Goal: Task Accomplishment & Management: Complete application form

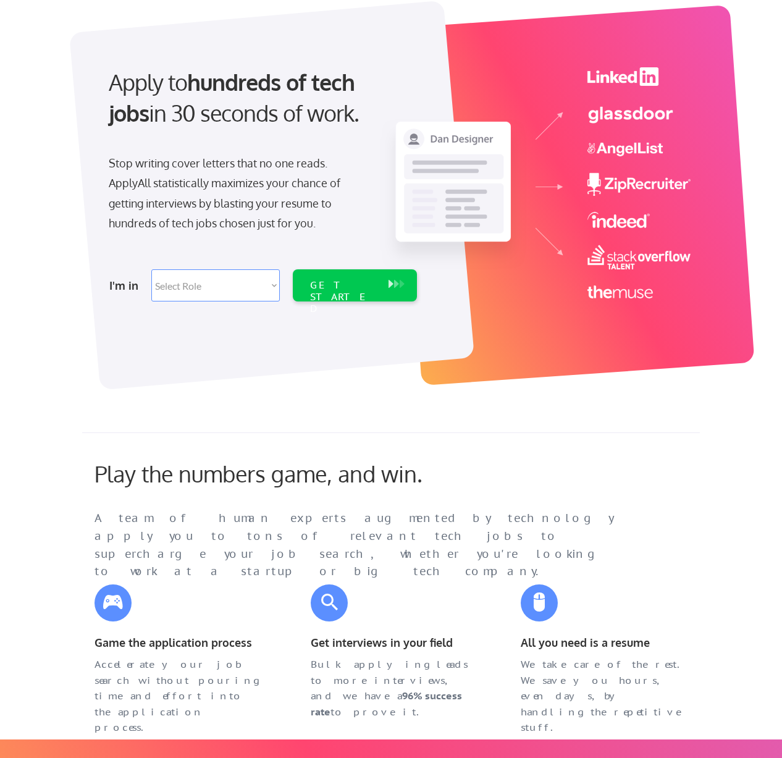
scroll to position [76, 0]
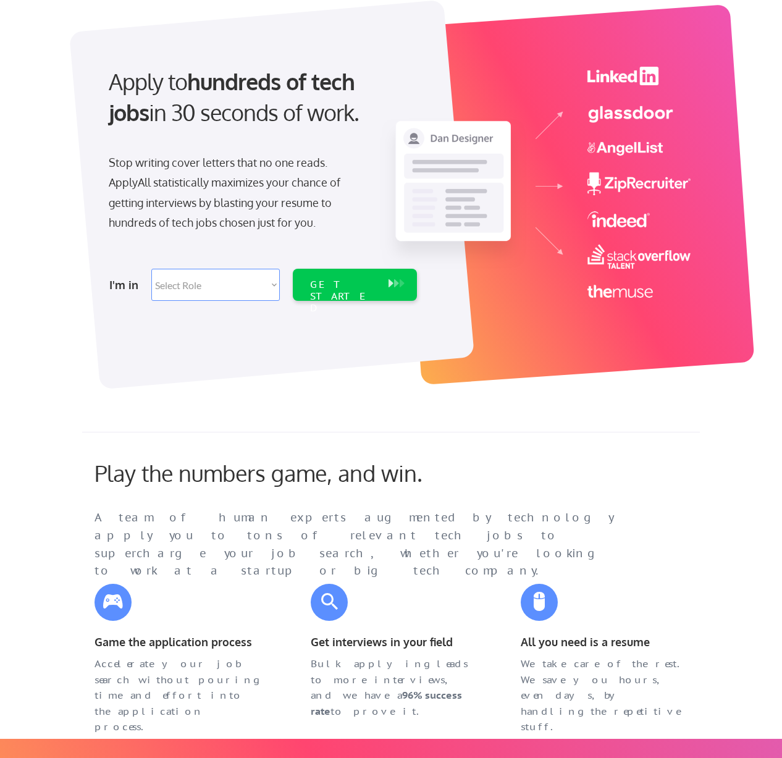
click at [277, 285] on select "Select Role Software Engineering Product Management Customer Success Sales UI/U…" at bounding box center [215, 285] width 128 height 32
select select ""hr_recruiting""
click at [346, 287] on div "GET STARTED" at bounding box center [343, 297] width 66 height 36
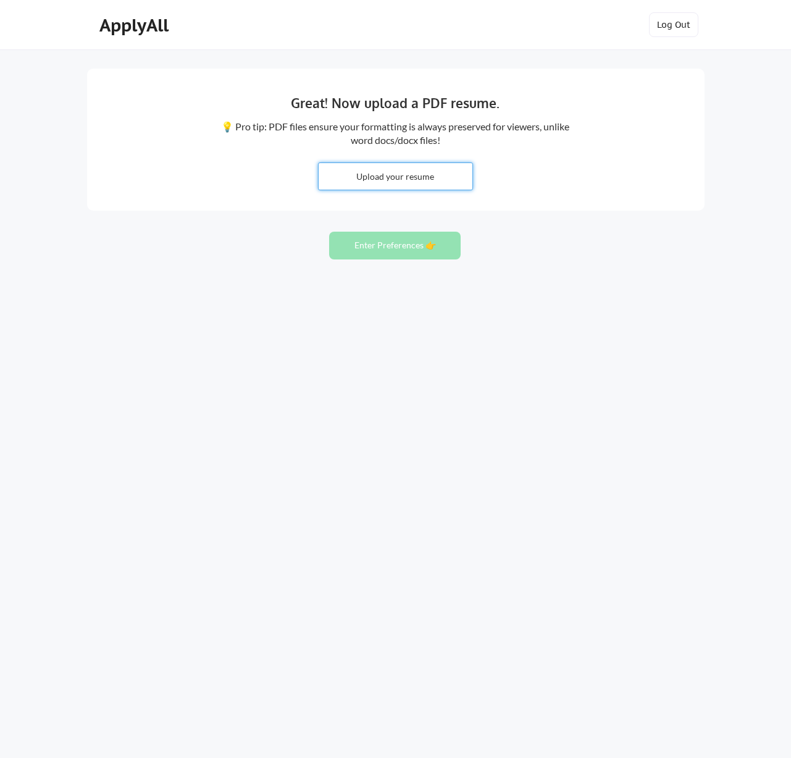
click at [364, 175] on input "file" at bounding box center [396, 176] width 154 height 27
type input "C:\fakepath\Nicole_Crowson_CV_2025 AZ.pdf"
click at [440, 178] on input "file" at bounding box center [396, 176] width 154 height 27
click at [383, 246] on button "Enter Preferences 👉" at bounding box center [395, 246] width 132 height 28
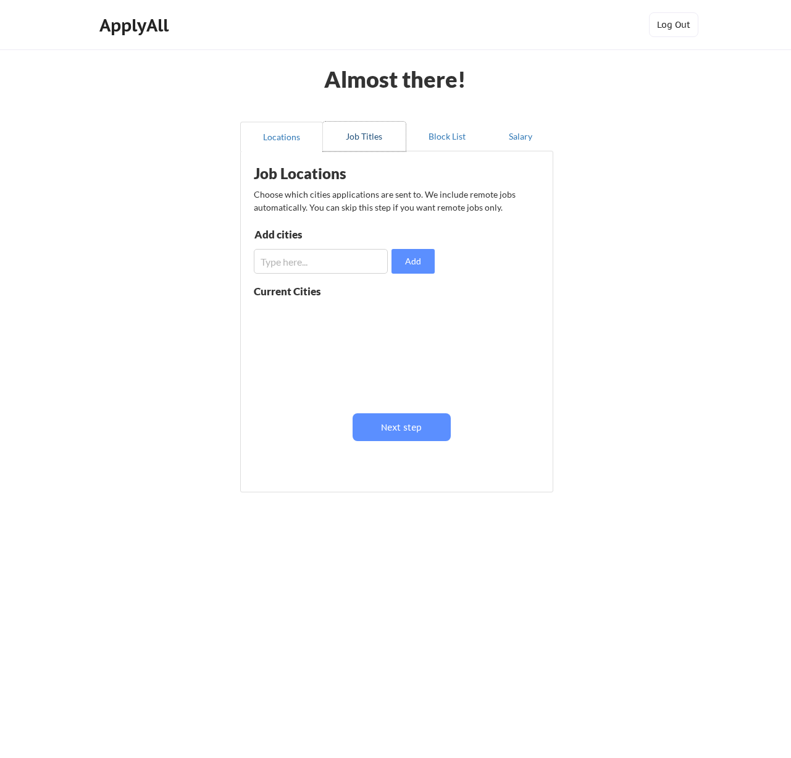
click at [375, 138] on button "Job Titles" at bounding box center [364, 137] width 83 height 30
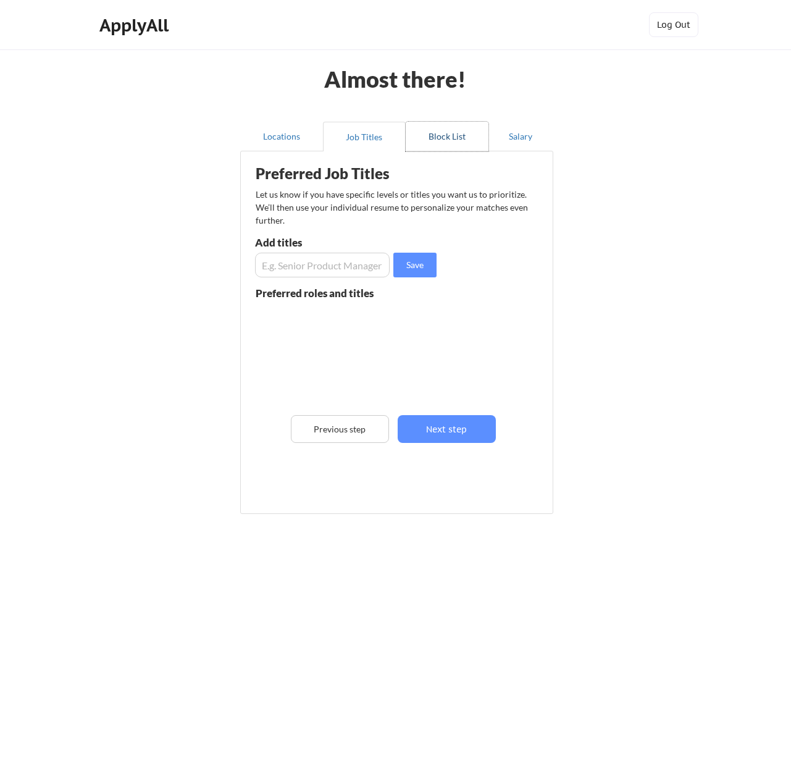
click at [434, 135] on button "Block List" at bounding box center [447, 137] width 83 height 30
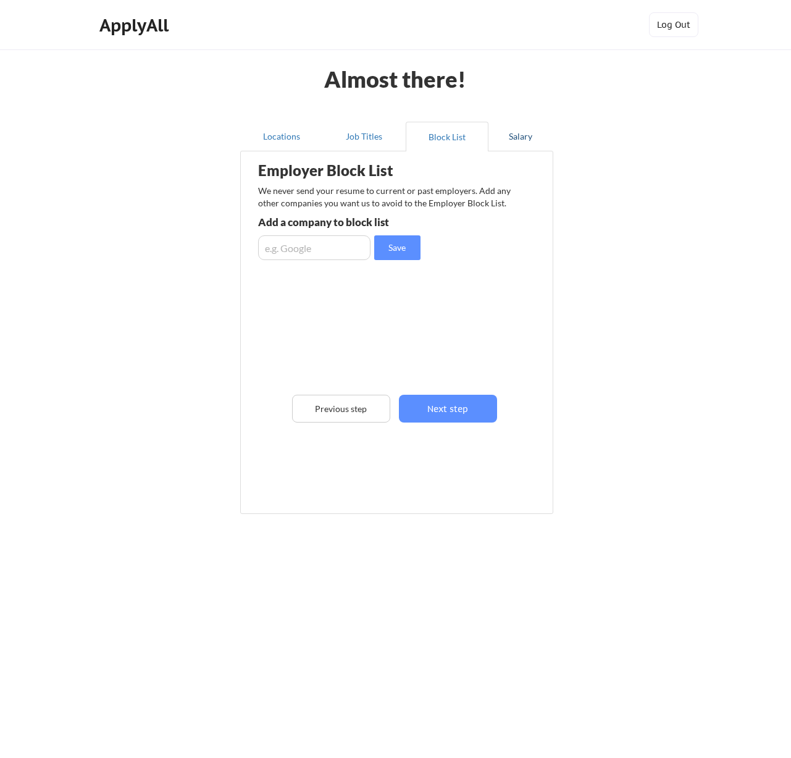
click at [510, 136] on button "Salary" at bounding box center [521, 137] width 65 height 30
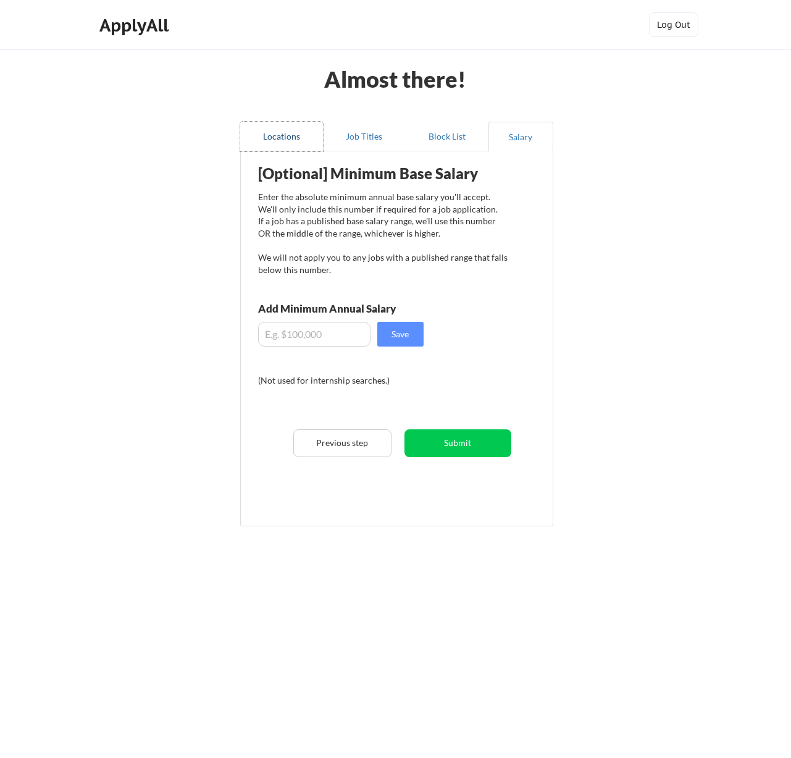
click at [274, 135] on button "Locations" at bounding box center [281, 137] width 83 height 30
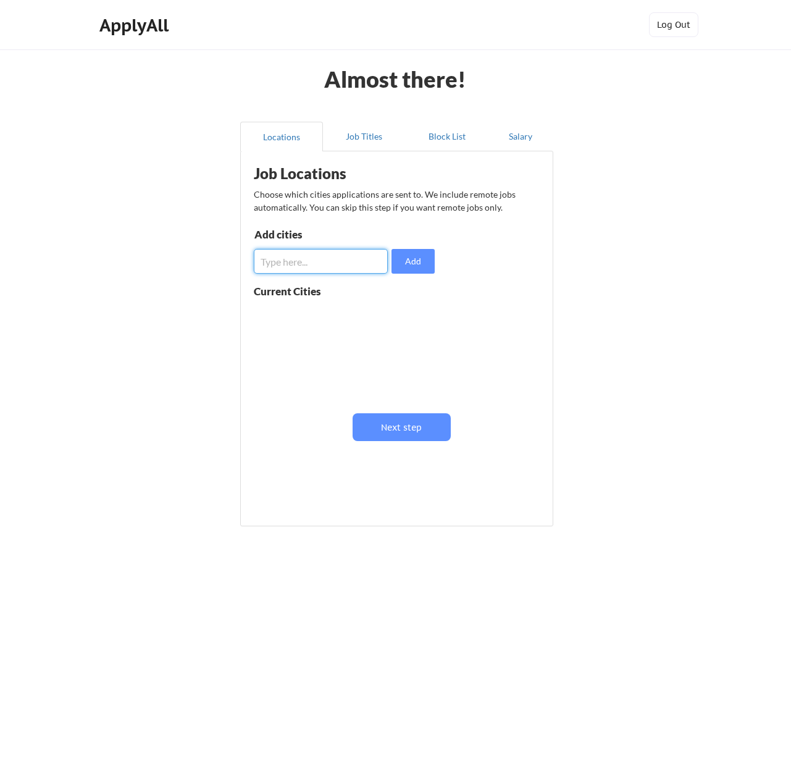
click at [276, 259] on input "input" at bounding box center [321, 261] width 134 height 25
type input "r"
type input "Remote"
click at [421, 262] on button "Add" at bounding box center [413, 261] width 43 height 25
click at [319, 264] on input "input" at bounding box center [321, 261] width 134 height 25
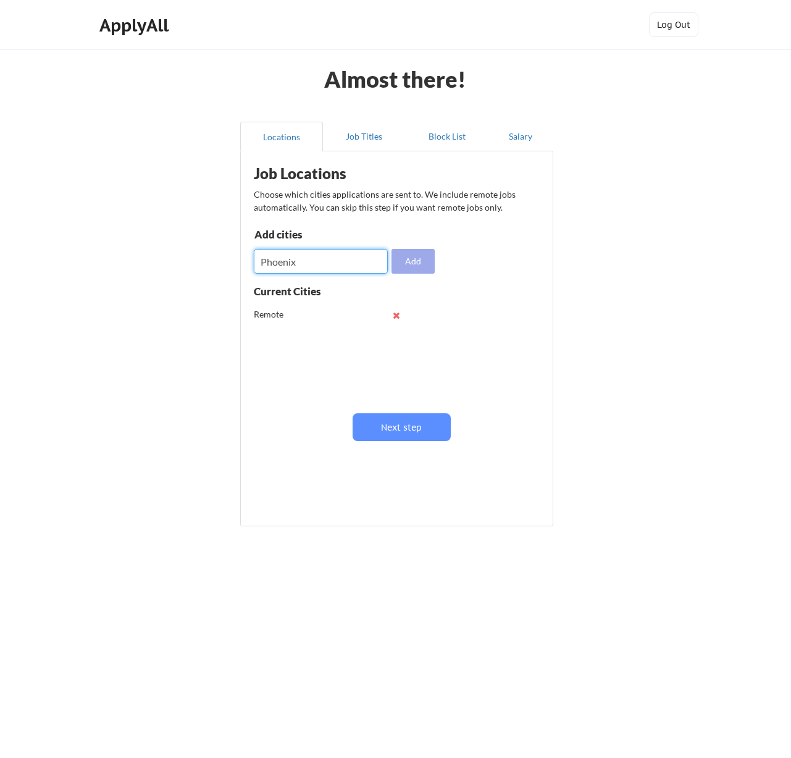
type input "Phoenix"
click at [408, 264] on button "Add" at bounding box center [413, 261] width 43 height 25
click at [316, 258] on input "input" at bounding box center [321, 261] width 134 height 25
type input "[GEOGRAPHIC_DATA]"
click at [408, 264] on button "Add" at bounding box center [413, 261] width 43 height 25
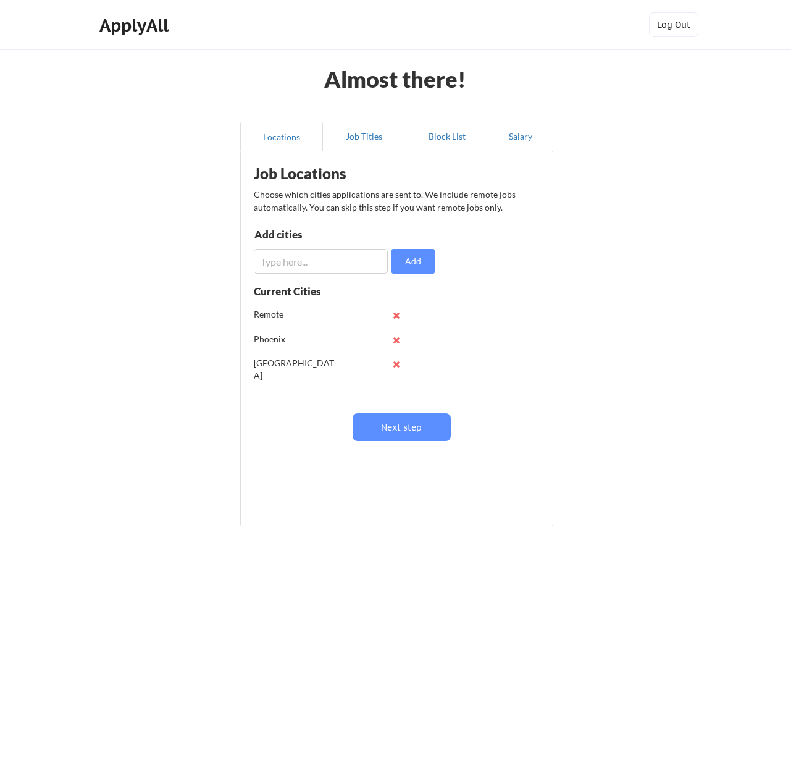
click at [308, 261] on input "input" at bounding box center [321, 261] width 134 height 25
type input "Scottsdale"
click at [416, 266] on button "Add" at bounding box center [413, 261] width 43 height 25
click at [333, 264] on input "input" at bounding box center [321, 261] width 134 height 25
click at [387, 259] on input "input" at bounding box center [321, 261] width 134 height 25
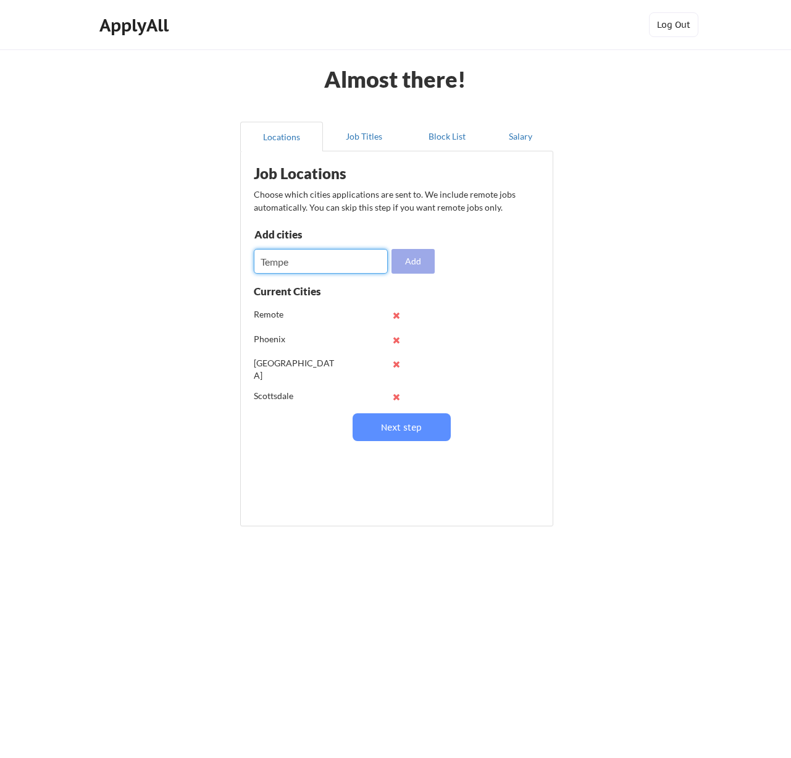
type input "Tempe"
click at [425, 266] on button "Add" at bounding box center [413, 261] width 43 height 25
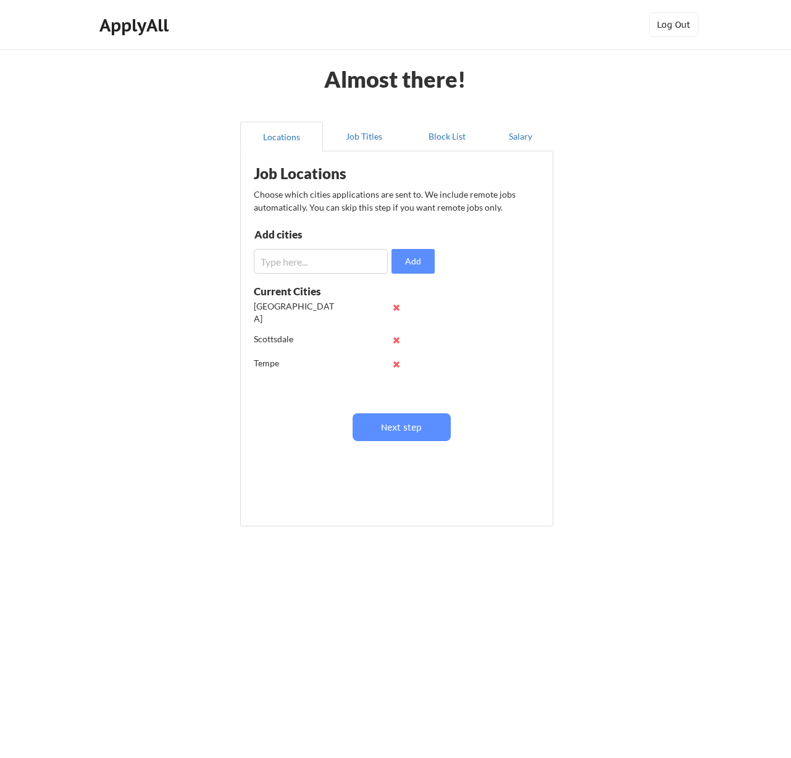
click at [306, 262] on input "input" at bounding box center [321, 261] width 134 height 25
type input "[PERSON_NAME]"
click at [422, 259] on button "Add" at bounding box center [413, 261] width 43 height 25
click at [340, 264] on input "input" at bounding box center [321, 261] width 134 height 25
type input "e"
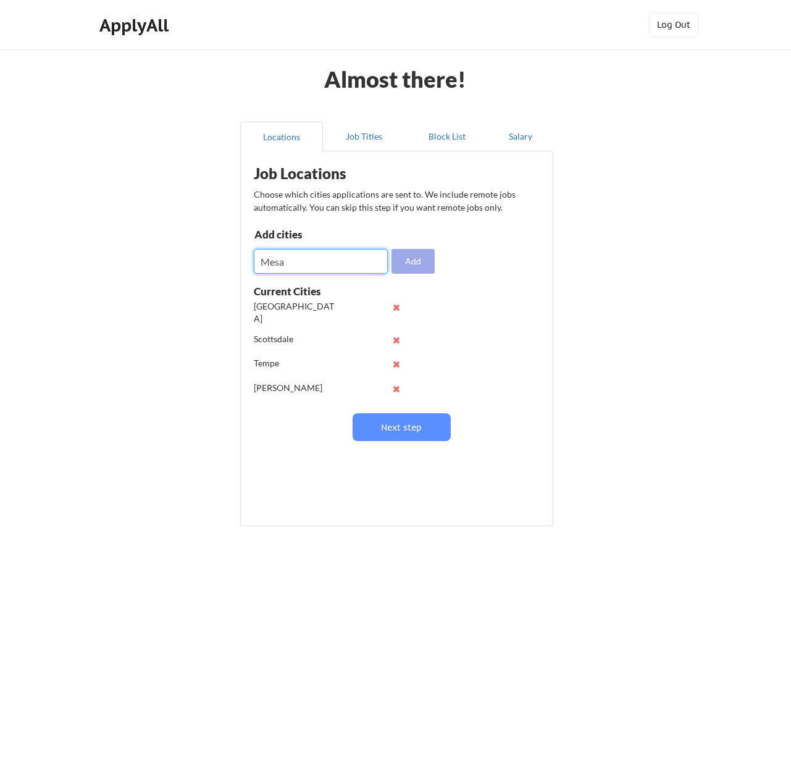
type input "Mesa"
click at [427, 261] on button "Add" at bounding box center [413, 261] width 43 height 25
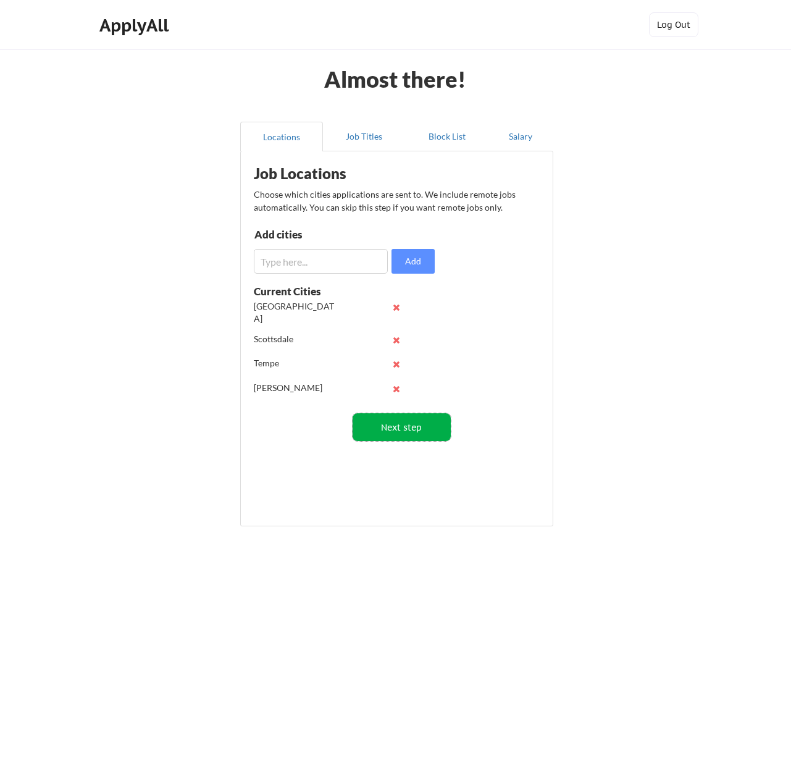
click at [382, 427] on button "Next step" at bounding box center [402, 427] width 98 height 28
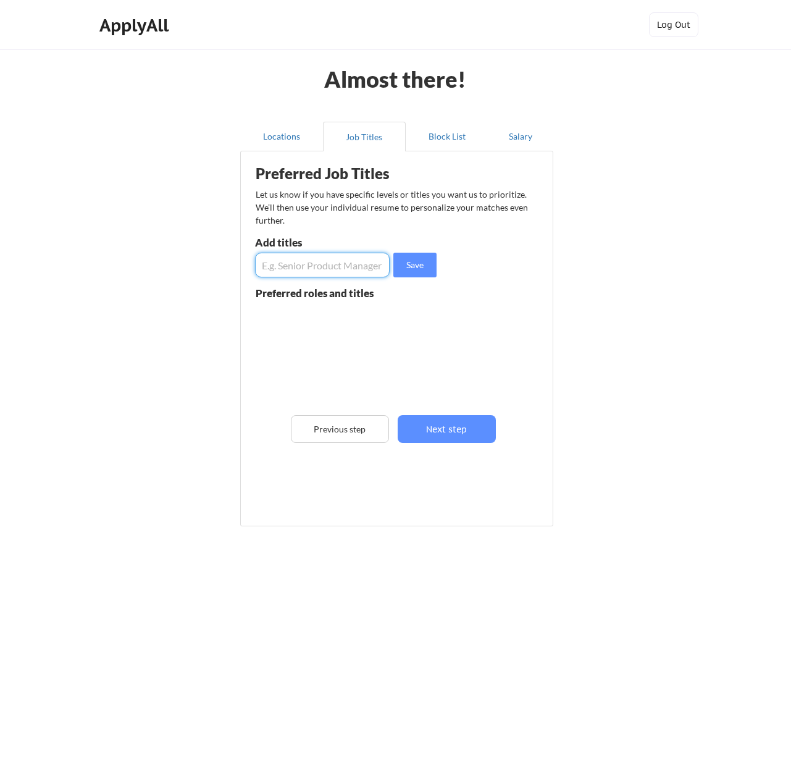
click at [269, 266] on input "input" at bounding box center [322, 265] width 135 height 25
type input "VP"
click at [405, 272] on button "Save" at bounding box center [414, 265] width 43 height 25
click at [338, 269] on input "input" at bounding box center [322, 265] width 135 height 25
type input "Sr. Director"
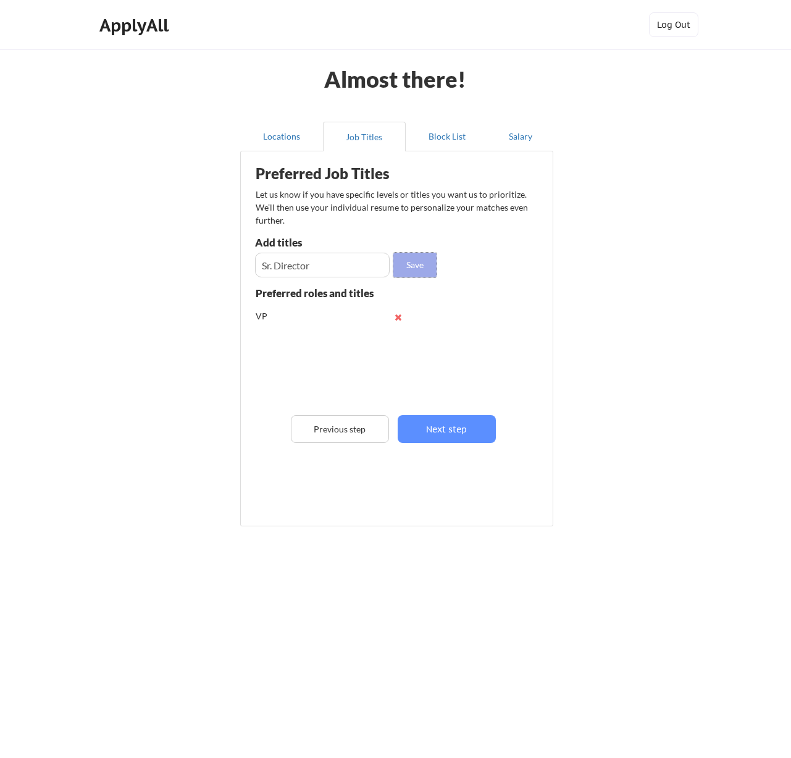
click at [414, 262] on button "Save" at bounding box center [414, 265] width 43 height 25
click at [336, 264] on input "input" at bounding box center [322, 265] width 135 height 25
type input "Director"
click at [413, 265] on button "Save" at bounding box center [414, 265] width 43 height 25
click at [297, 264] on input "input" at bounding box center [322, 265] width 135 height 25
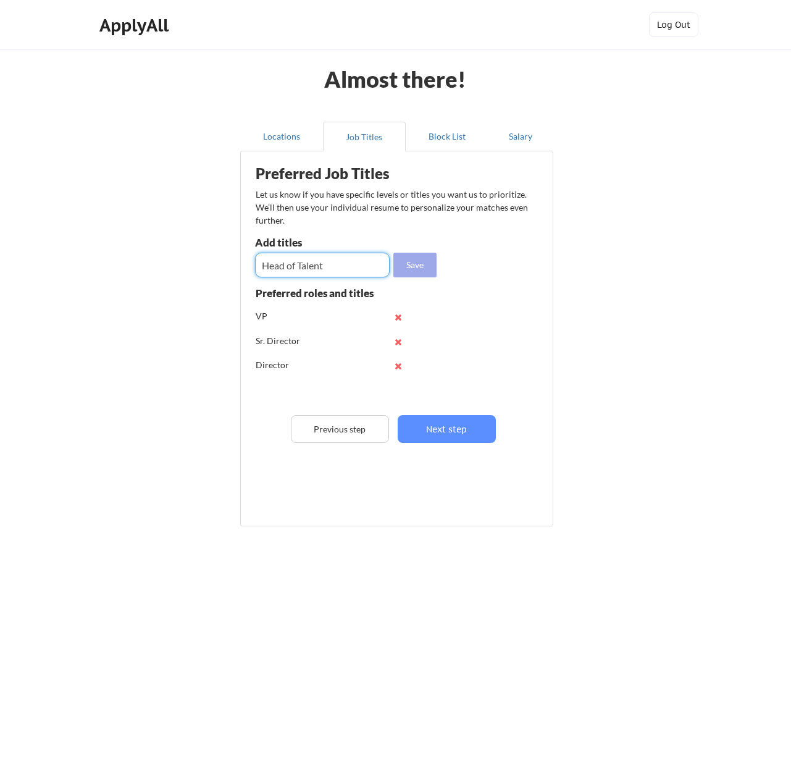
type input "Head of Talent"
drag, startPoint x: 403, startPoint y: 270, endPoint x: 392, endPoint y: 267, distance: 12.1
click at [398, 268] on button "Save" at bounding box center [414, 265] width 43 height 25
click at [292, 267] on input "input" at bounding box center [322, 265] width 135 height 25
type input "Senior Manager"
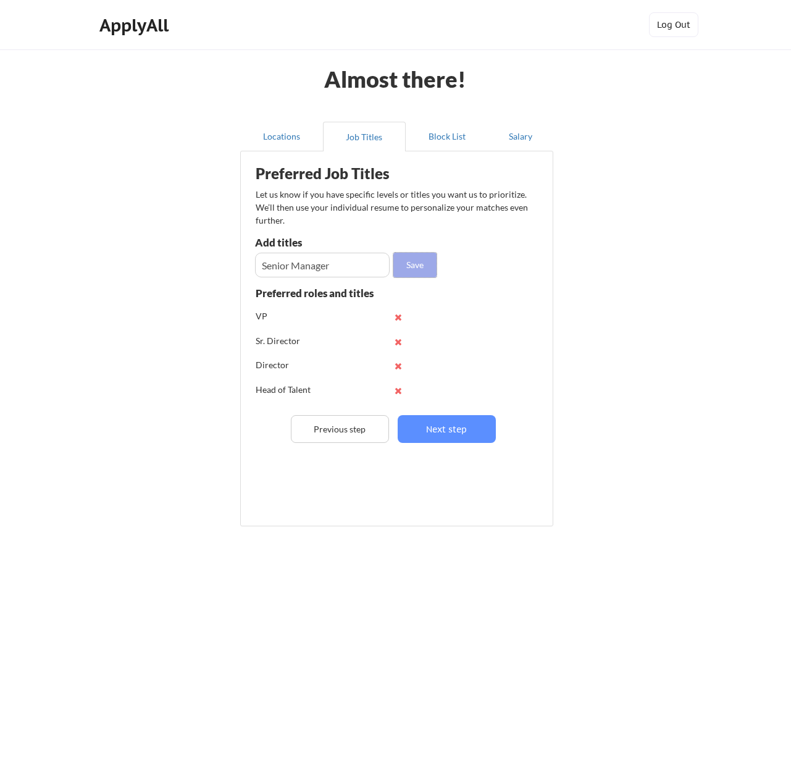
click at [407, 267] on button "Save" at bounding box center [414, 265] width 43 height 25
click at [467, 426] on button "Next step" at bounding box center [447, 429] width 98 height 28
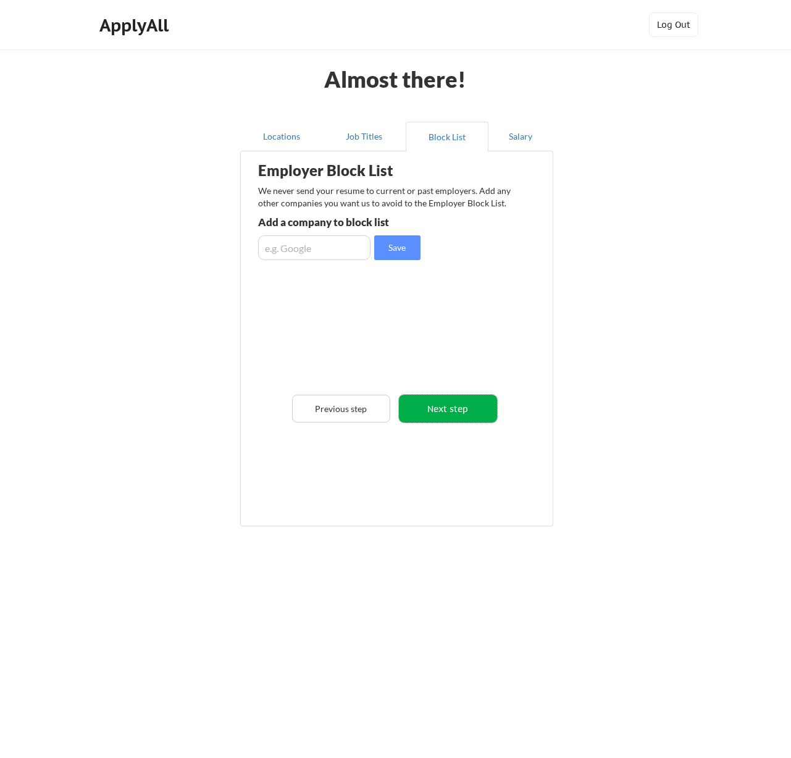
click at [462, 414] on button "Next step" at bounding box center [448, 409] width 98 height 28
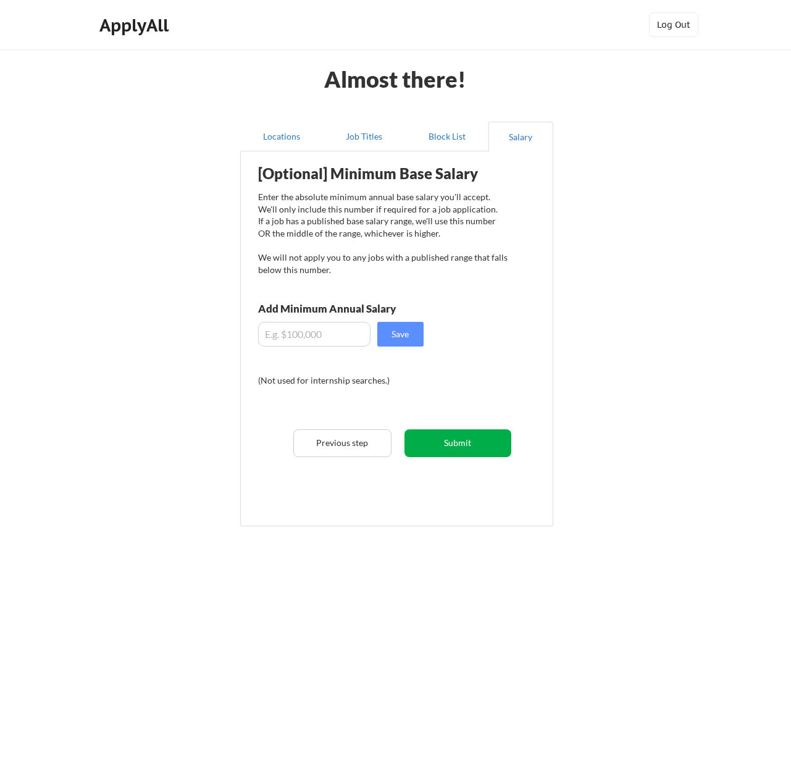
click at [461, 439] on button "Submit" at bounding box center [458, 443] width 107 height 28
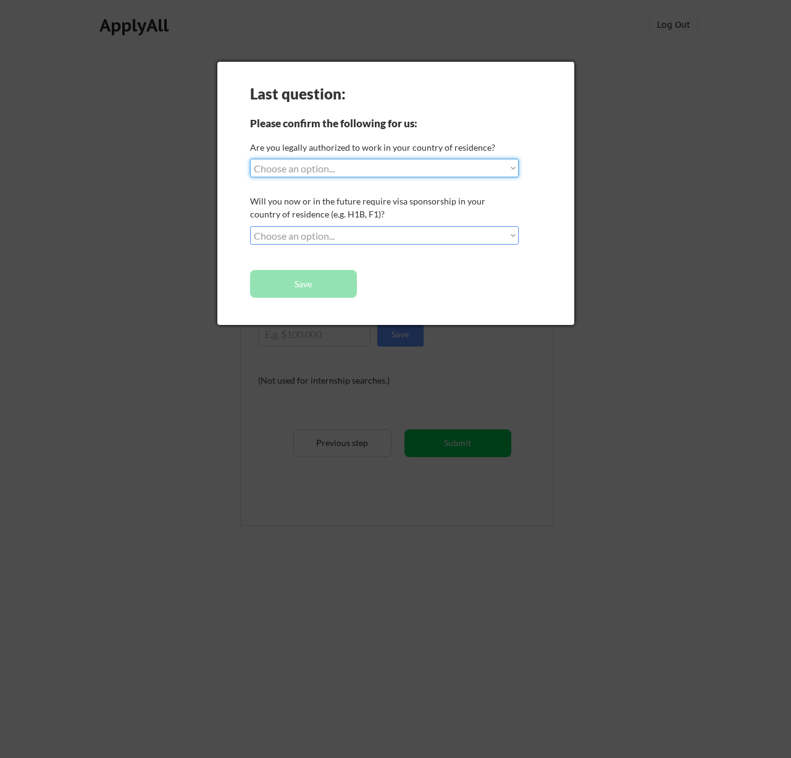
click at [447, 167] on select "Choose an option... Yes, I am a [DEMOGRAPHIC_DATA] Citizen Yes, I am a [DEMOGRA…" at bounding box center [384, 168] width 269 height 19
select select ""yes__i_am_a_[DEMOGRAPHIC_DATA]""
click at [380, 230] on select "Choose an option... No, I will not need sponsorship Yes, I will need sponsorship" at bounding box center [384, 235] width 269 height 19
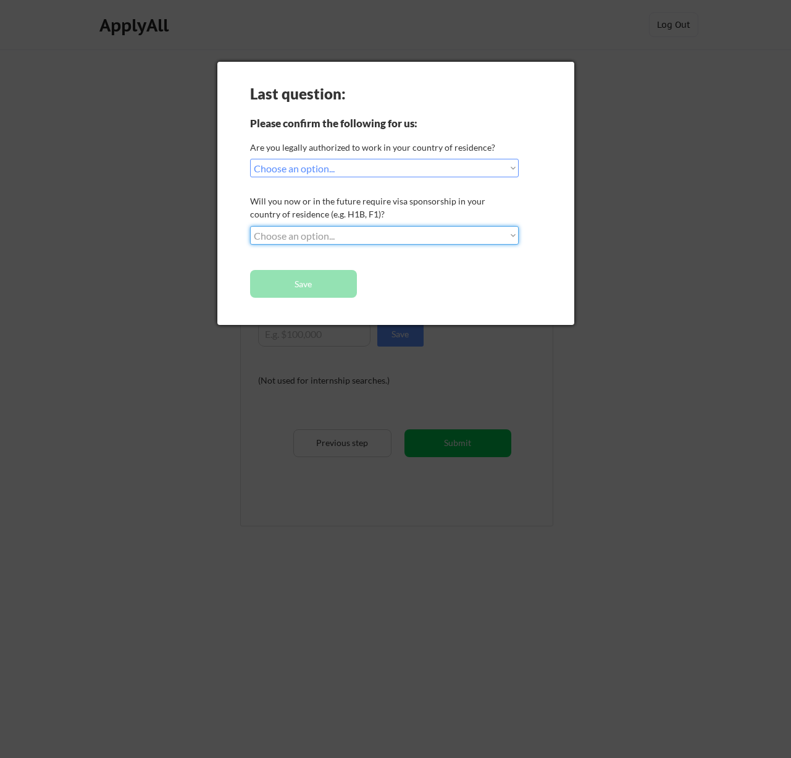
select select ""no__i_will_not_need_sponsorship""
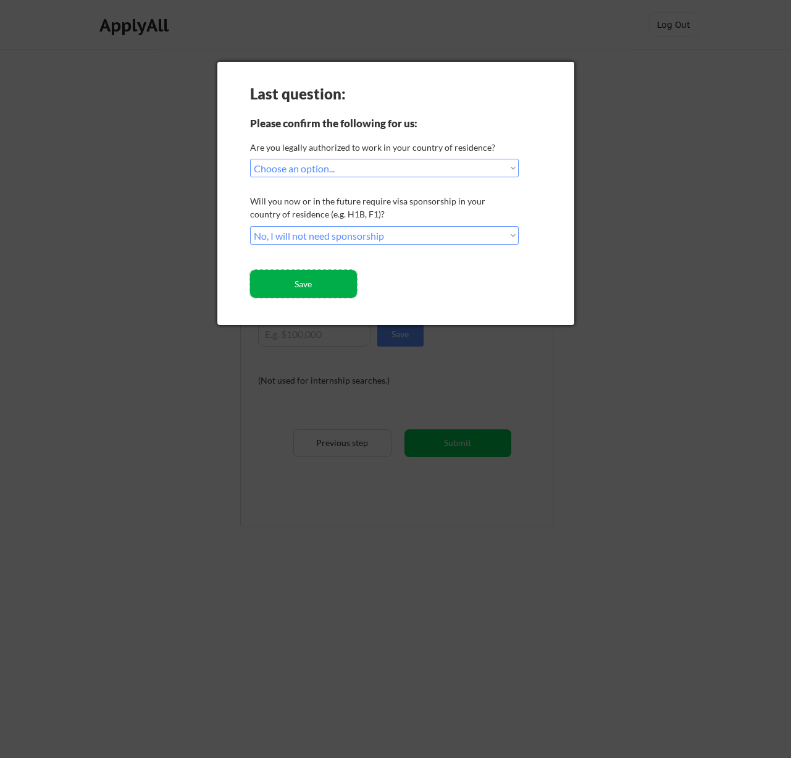
click at [320, 285] on button "Save" at bounding box center [303, 284] width 107 height 28
